Goal: Book appointment/travel/reservation

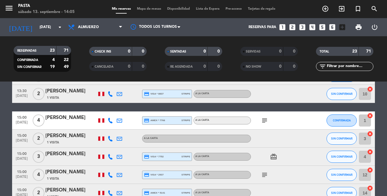
scroll to position [223, 0]
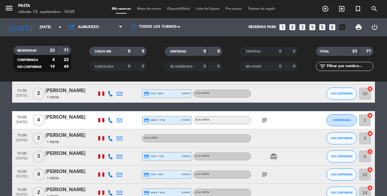
click at [263, 117] on icon "subject" at bounding box center [264, 120] width 7 height 7
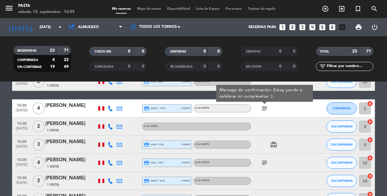
scroll to position [226, 0]
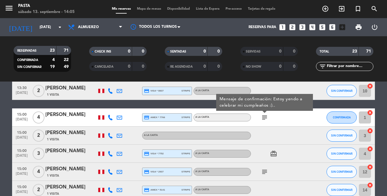
click at [263, 168] on icon "subject" at bounding box center [264, 171] width 7 height 7
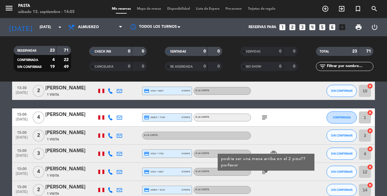
click at [220, 98] on div "13:00 [DATE] [PERSON_NAME] headset_mic credit_card visa * 5170 stripe Sin menú …" at bounding box center [193, 113] width 363 height 459
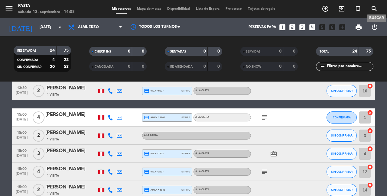
click at [375, 10] on icon "search" at bounding box center [373, 8] width 7 height 7
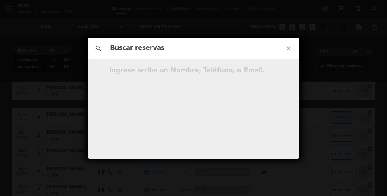
click at [290, 46] on icon "close" at bounding box center [288, 48] width 22 height 22
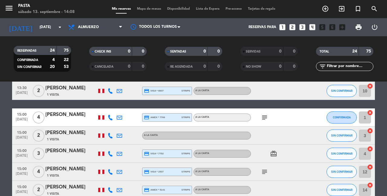
click at [316, 25] on icon "looks_4" at bounding box center [312, 27] width 8 height 8
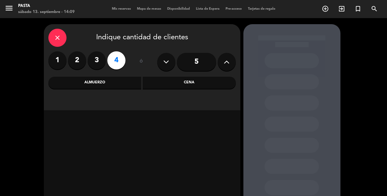
click at [199, 64] on input "5" at bounding box center [196, 62] width 39 height 18
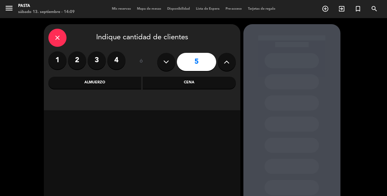
click at [102, 84] on div "Almuerzo" at bounding box center [94, 83] width 93 height 12
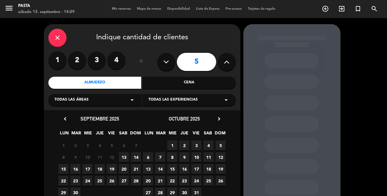
click at [135, 157] on span "14" at bounding box center [136, 157] width 10 height 10
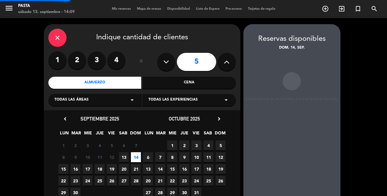
scroll to position [24, 0]
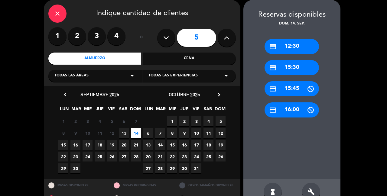
click at [61, 15] on div "close" at bounding box center [57, 14] width 18 height 18
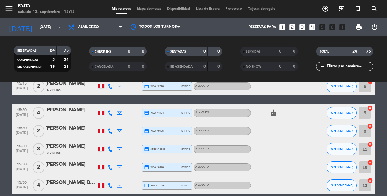
scroll to position [392, 0]
